Goal: Information Seeking & Learning: Learn about a topic

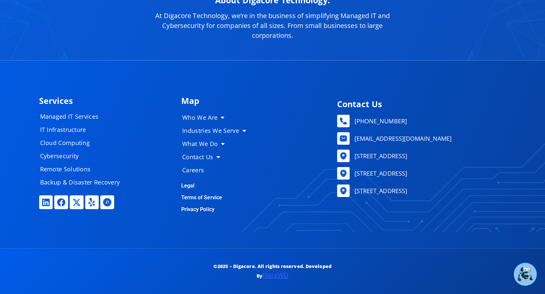
scroll to position [3247, 0]
drag, startPoint x: 190, startPoint y: 171, endPoint x: 186, endPoint y: 174, distance: 4.0
click at [190, 171] on link "Careers" at bounding box center [217, 172] width 82 height 13
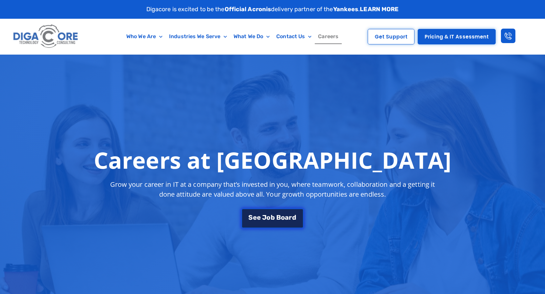
click at [266, 218] on span "J" at bounding box center [264, 217] width 4 height 7
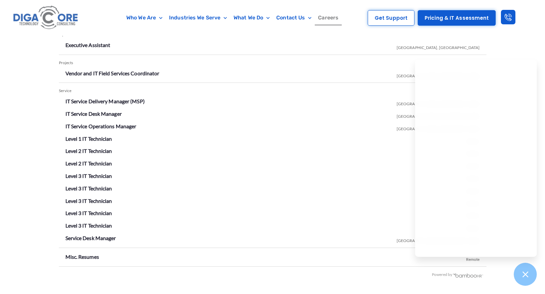
scroll to position [1219, 0]
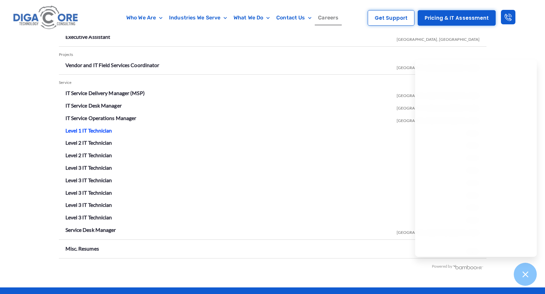
click at [102, 132] on link "Level 1 IT Technician" at bounding box center [88, 130] width 47 height 6
